Goal: Book appointment/travel/reservation

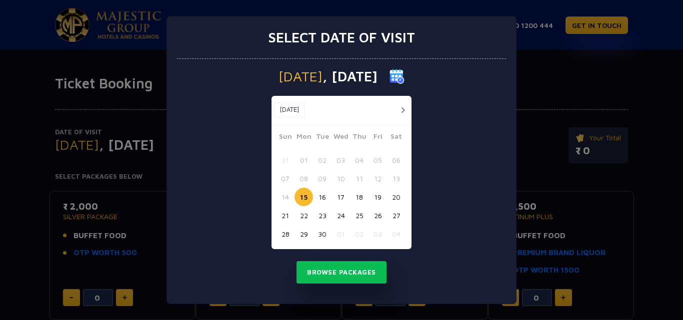
click at [404, 78] on img at bounding box center [396, 76] width 15 height 15
click at [404, 73] on img at bounding box center [396, 76] width 15 height 15
click at [403, 112] on button "button" at bounding box center [402, 110] width 12 height 12
click at [282, 179] on button "05" at bounding box center [285, 178] width 18 height 18
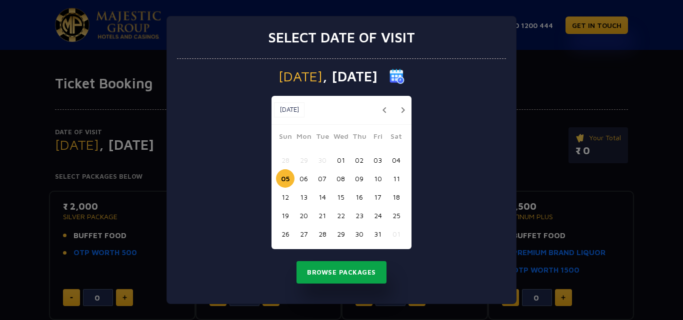
click at [348, 267] on button "Browse Packages" at bounding box center [341, 272] width 90 height 23
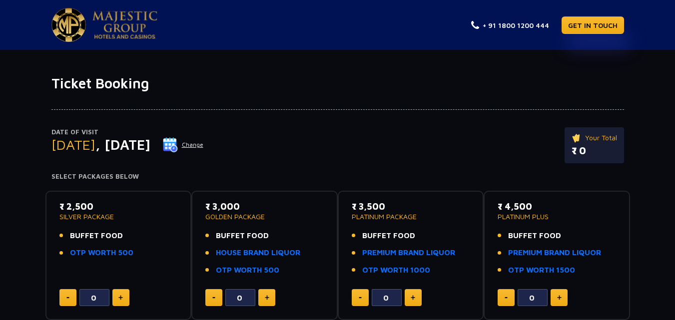
click at [123, 297] on button at bounding box center [120, 297] width 17 height 17
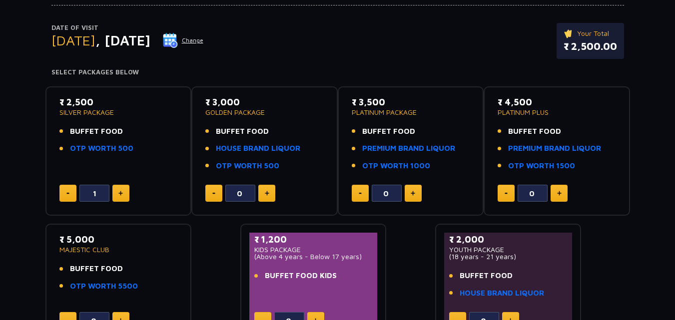
scroll to position [105, 0]
click at [118, 195] on button at bounding box center [120, 192] width 17 height 17
type input "2"
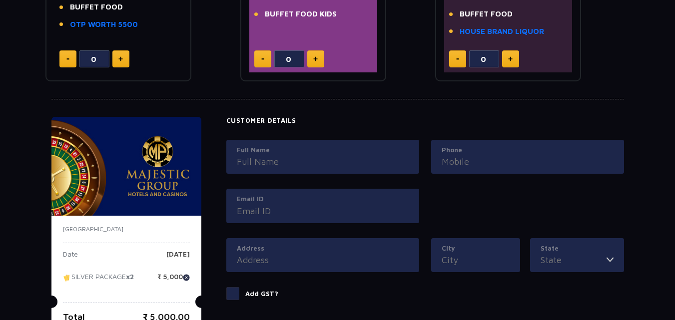
scroll to position [366, 0]
click at [344, 157] on input "Full Name" at bounding box center [323, 161] width 172 height 13
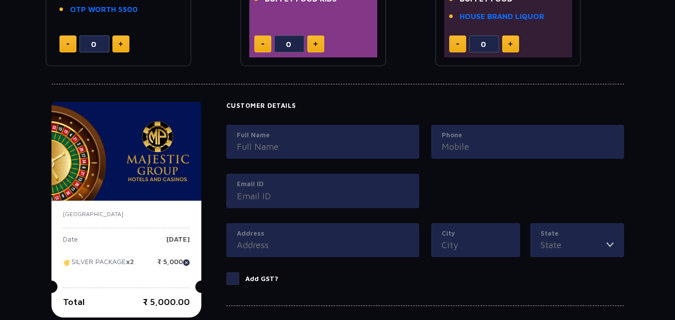
scroll to position [376, 0]
